Goal: Information Seeking & Learning: Check status

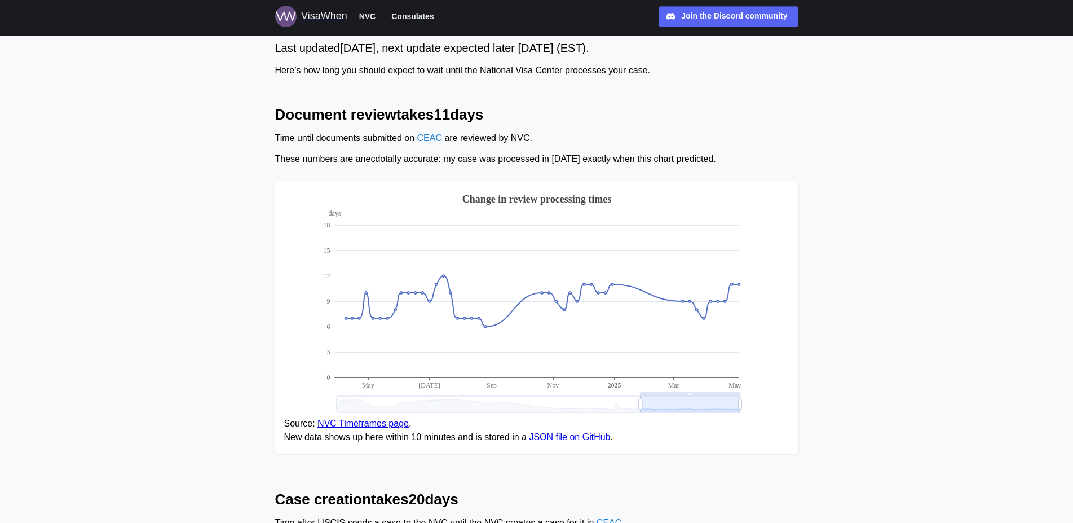
scroll to position [58, 0]
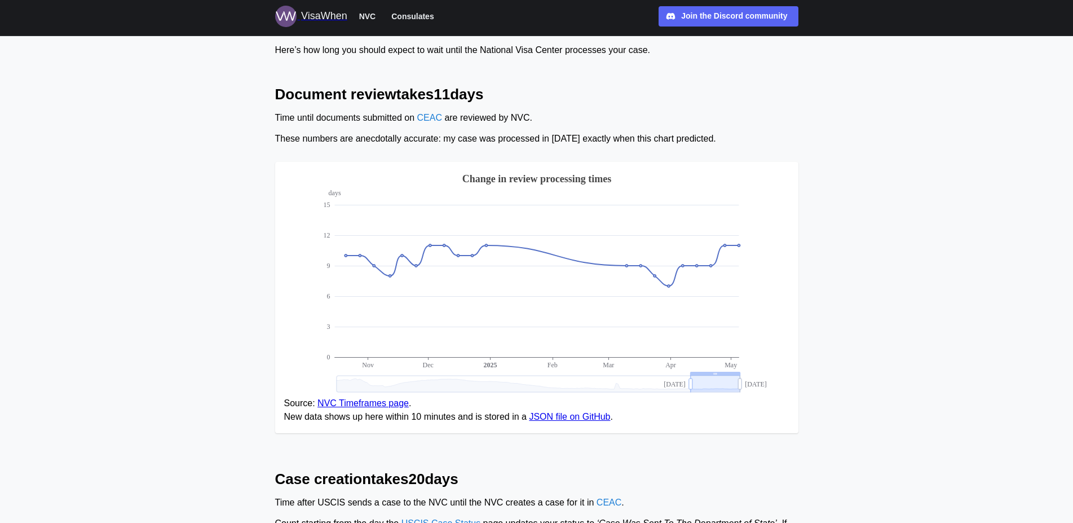
drag, startPoint x: 640, startPoint y: 385, endPoint x: 690, endPoint y: 385, distance: 50.2
click at [690, 385] on icon at bounding box center [690, 383] width 3 height 17
drag, startPoint x: 692, startPoint y: 386, endPoint x: 637, endPoint y: 389, distance: 54.8
click at [637, 389] on g "days 0 3 6 9 12 [DATE] Mar Apr [DATE] [DATE] 10:07:33 [DATE] 00:00:00 Change in…" at bounding box center [557, 282] width 469 height 222
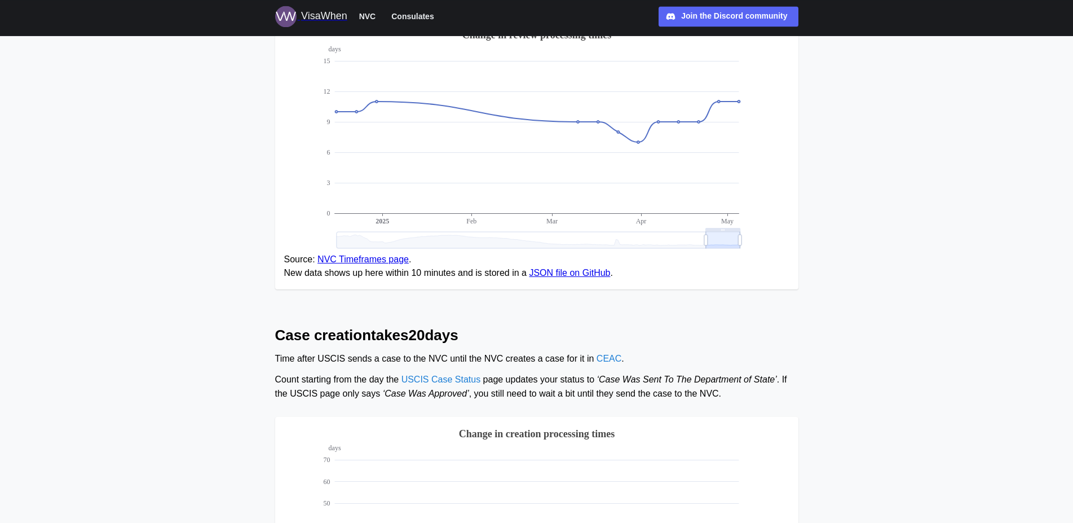
scroll to position [187, 0]
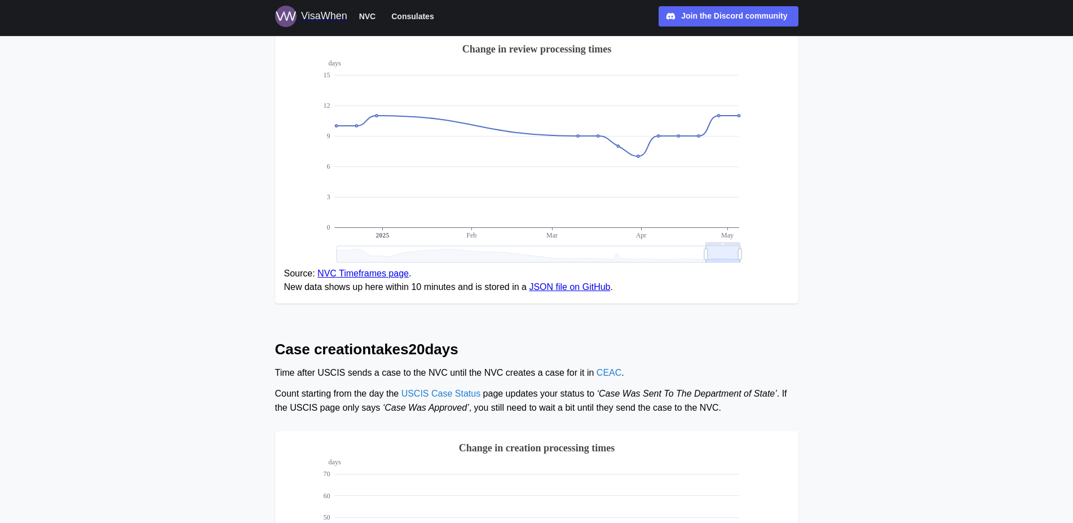
click at [408, 18] on span "Consulates" at bounding box center [412, 17] width 42 height 14
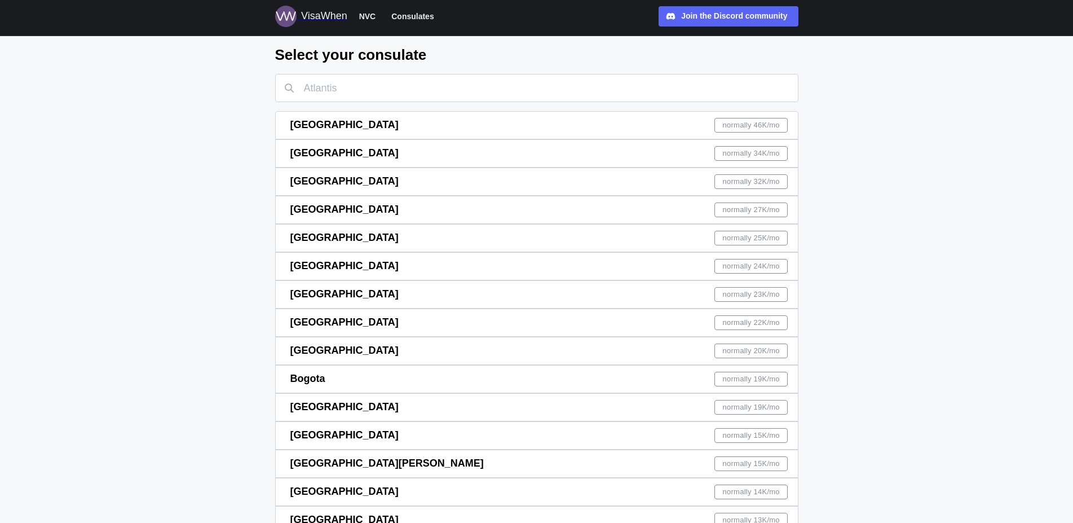
click at [513, 78] on input "text" at bounding box center [536, 88] width 523 height 28
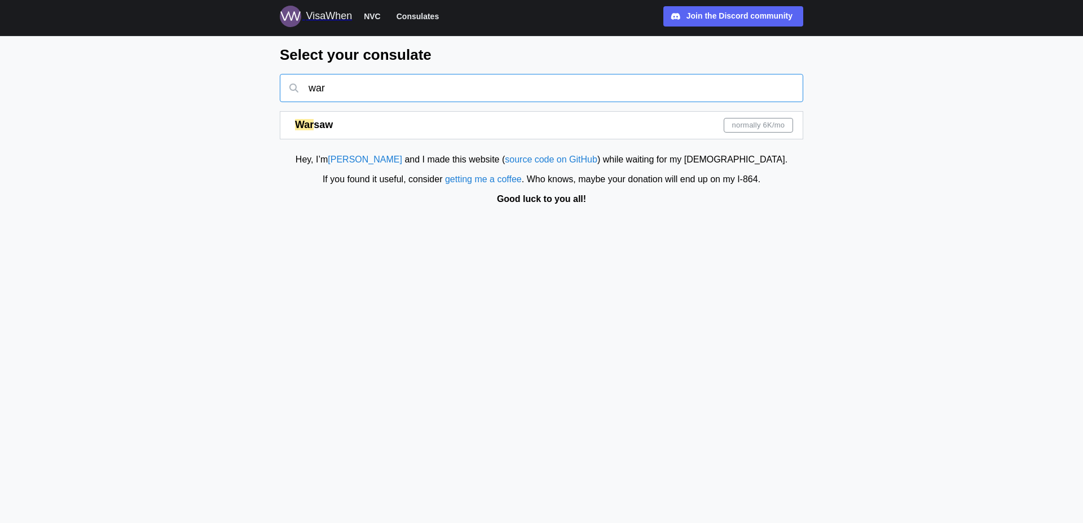
type input "war"
click at [788, 126] on div "normally 6K /mo" at bounding box center [758, 125] width 69 height 15
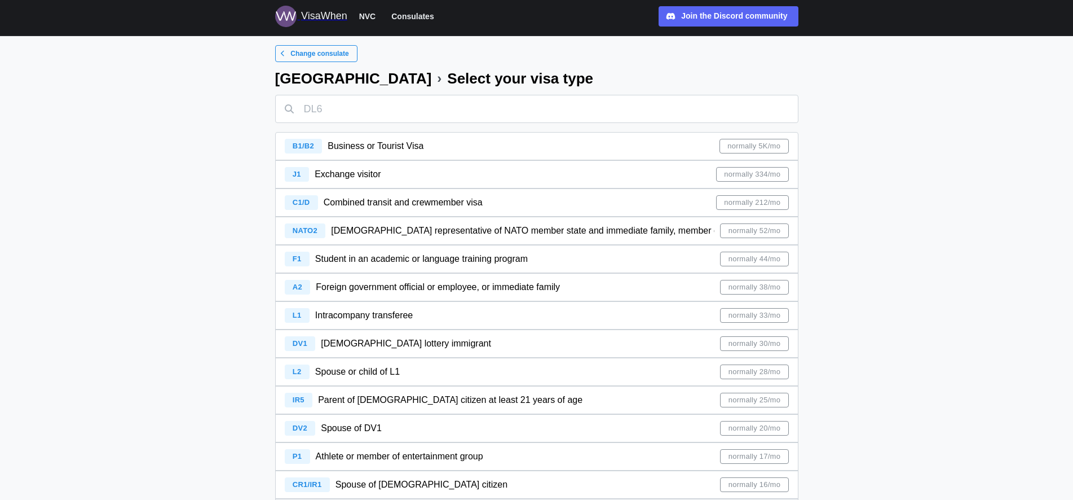
scroll to position [263, 0]
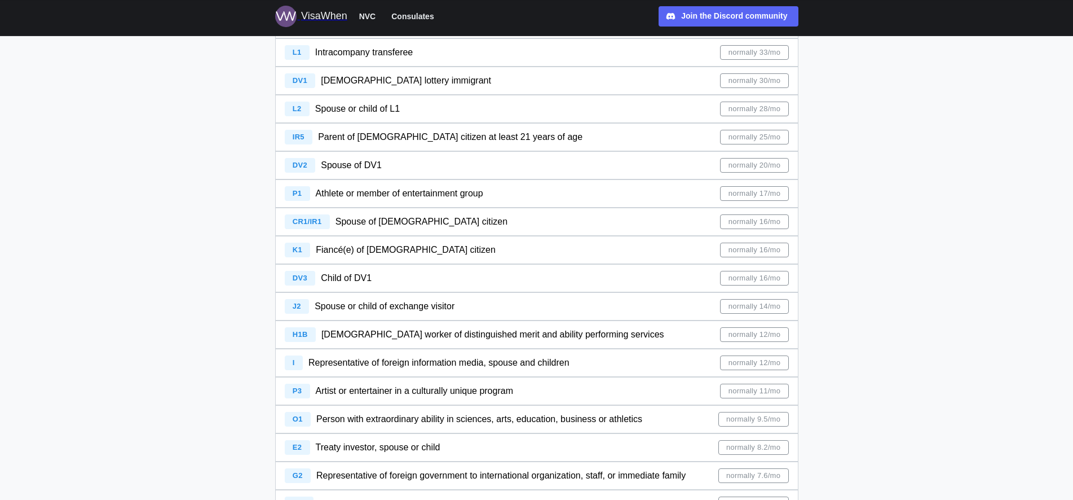
click at [772, 253] on span "normally 16/mo" at bounding box center [755, 250] width 52 height 14
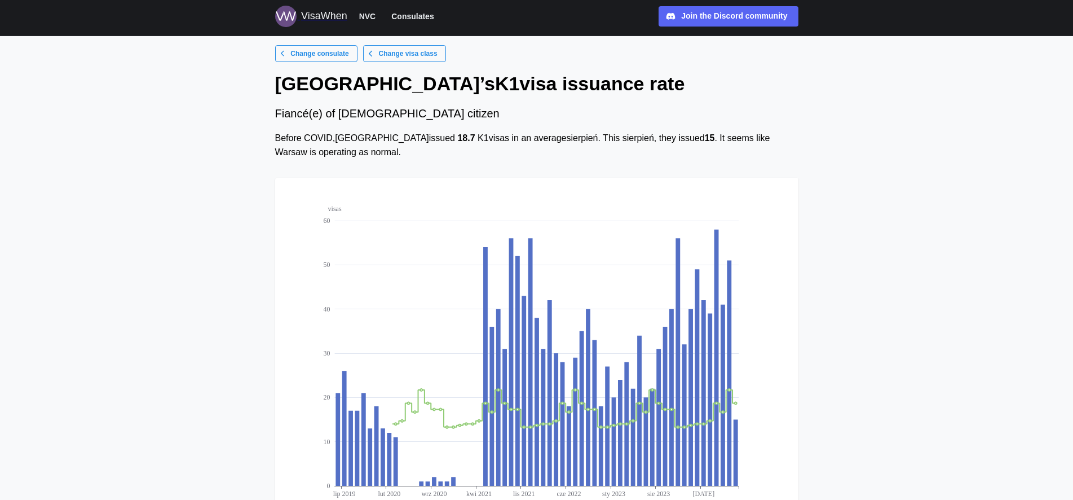
click at [332, 55] on span "Change consulate" at bounding box center [319, 54] width 58 height 16
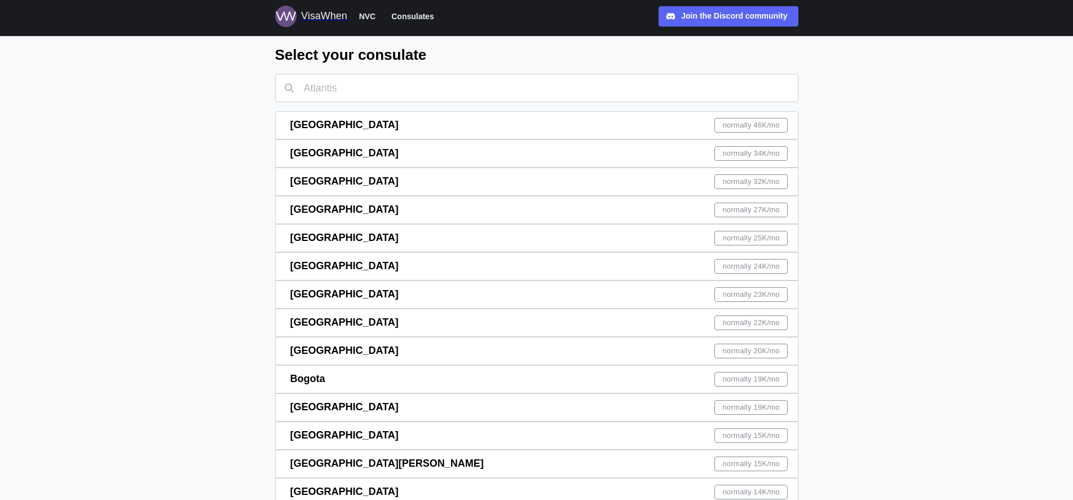
click at [371, 18] on span "NVC" at bounding box center [367, 17] width 17 height 14
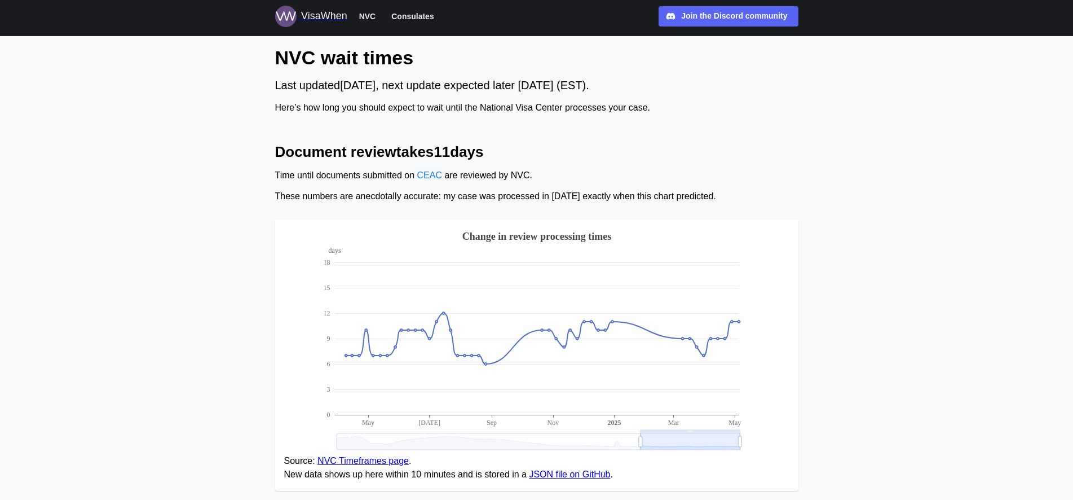
click at [335, 16] on div "VisaWhen" at bounding box center [324, 16] width 46 height 16
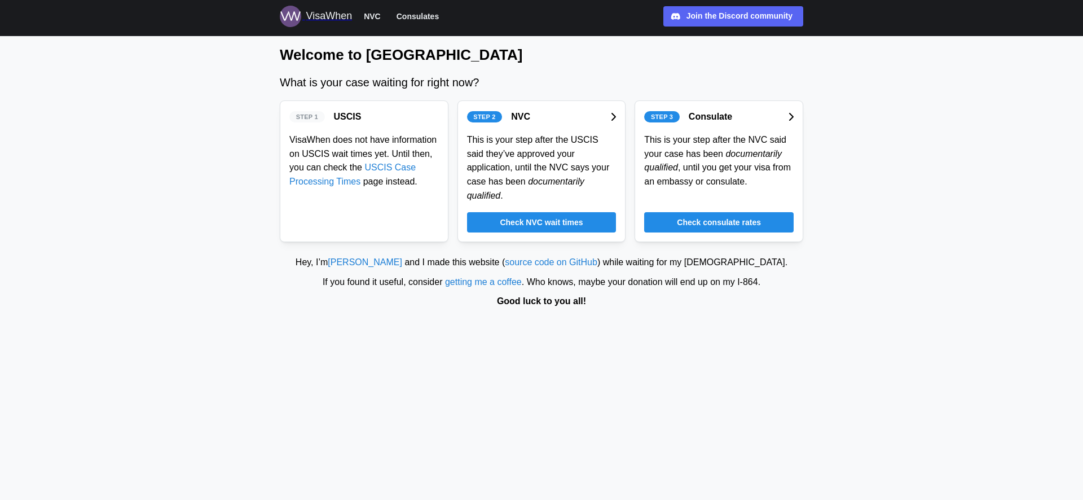
click at [539, 213] on span "Check NVC wait times" at bounding box center [541, 222] width 83 height 19
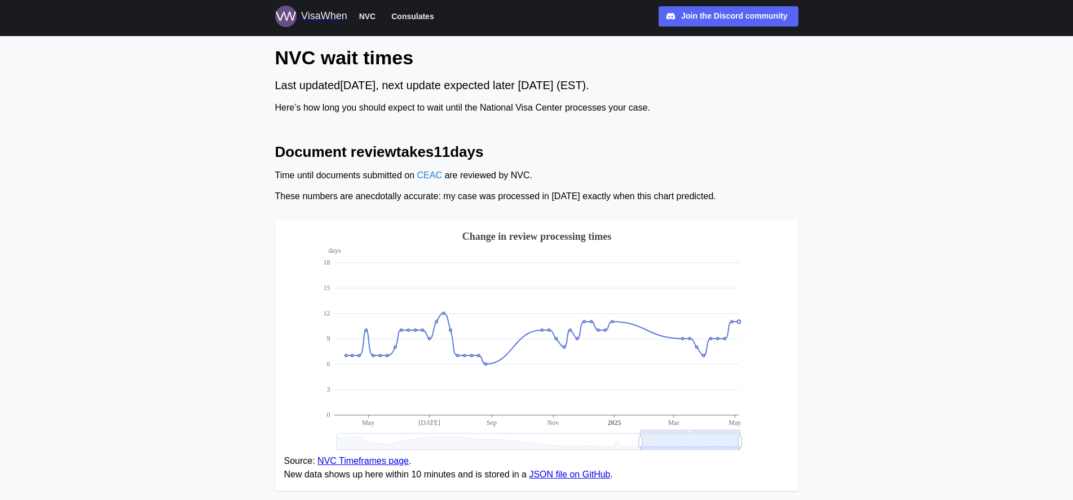
click at [739, 321] on icon at bounding box center [738, 321] width 3 height 3
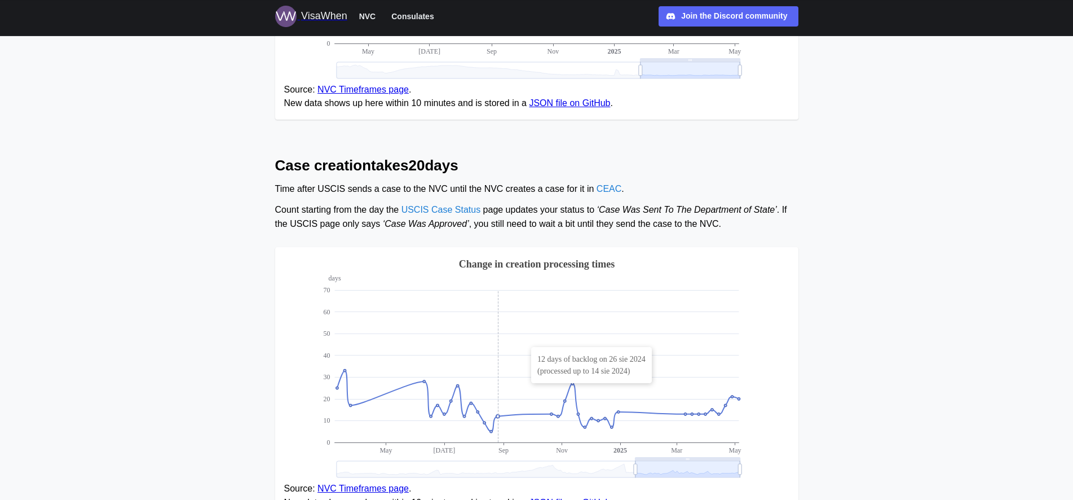
scroll to position [403, 0]
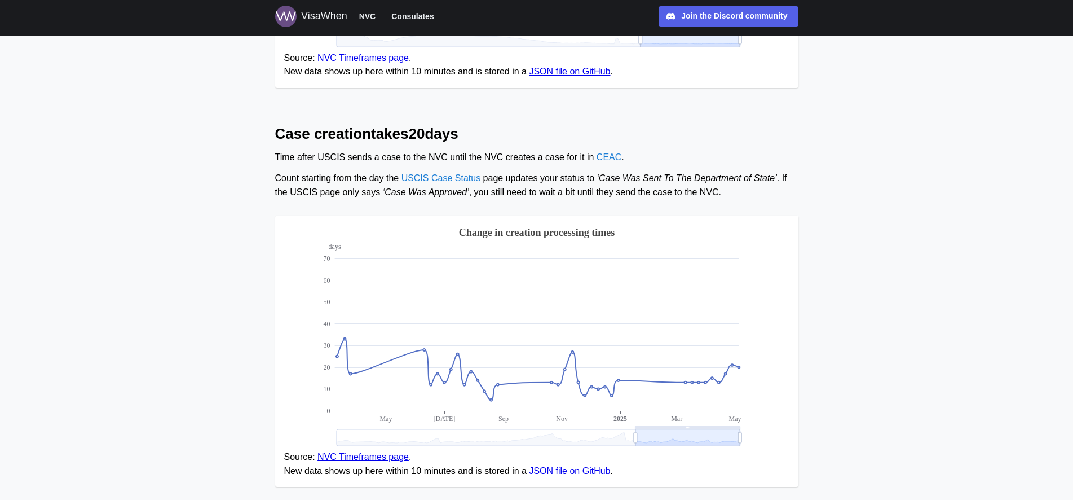
click at [700, 16] on div "Join the Discord community" at bounding box center [734, 16] width 106 height 12
click at [715, 23] on span "Join the Discord community Discord" at bounding box center [734, 16] width 106 height 19
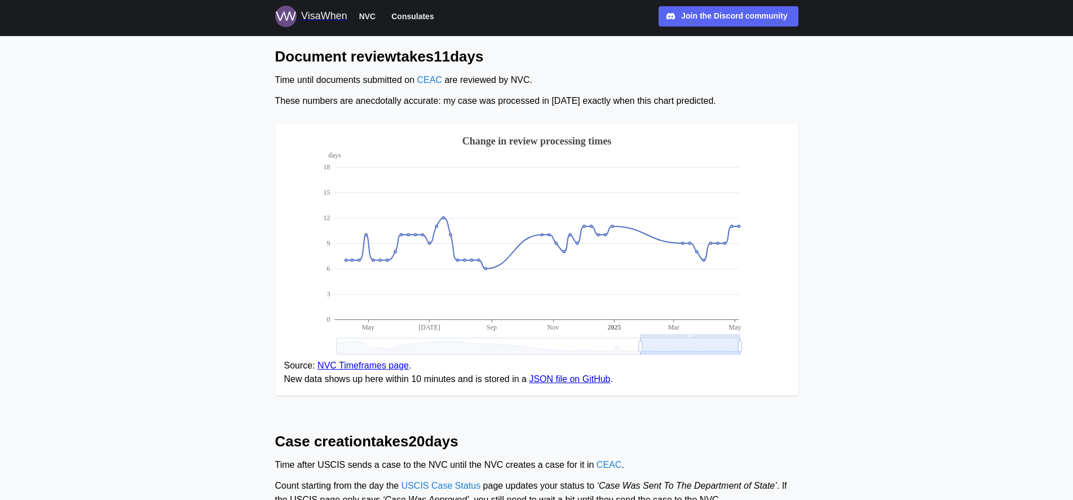
scroll to position [0, 0]
